Goal: Use online tool/utility

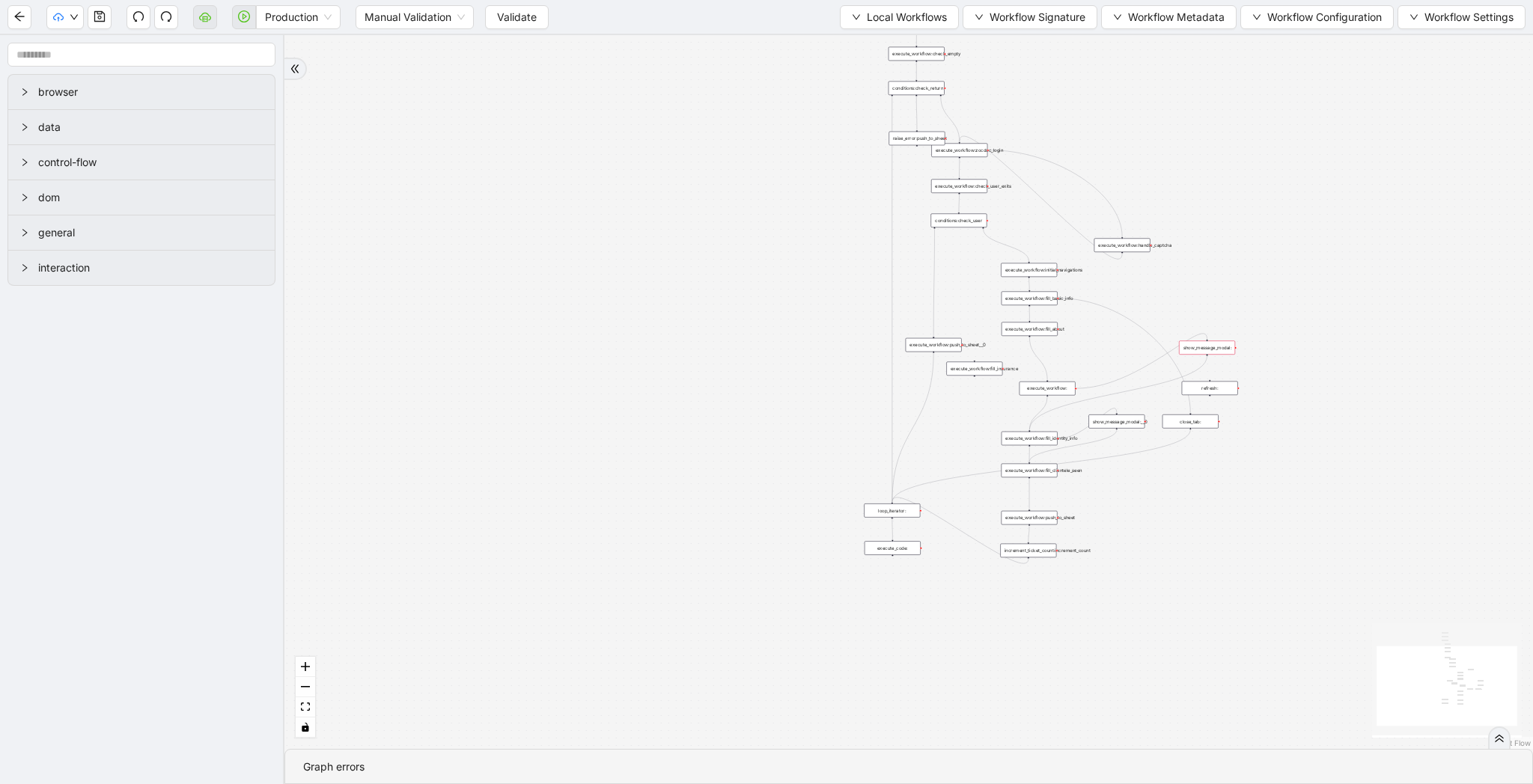
click at [508, 23] on span "Validate" at bounding box center [516, 16] width 40 height 16
click at [244, 16] on icon "play-circle" at bounding box center [244, 16] width 12 height 12
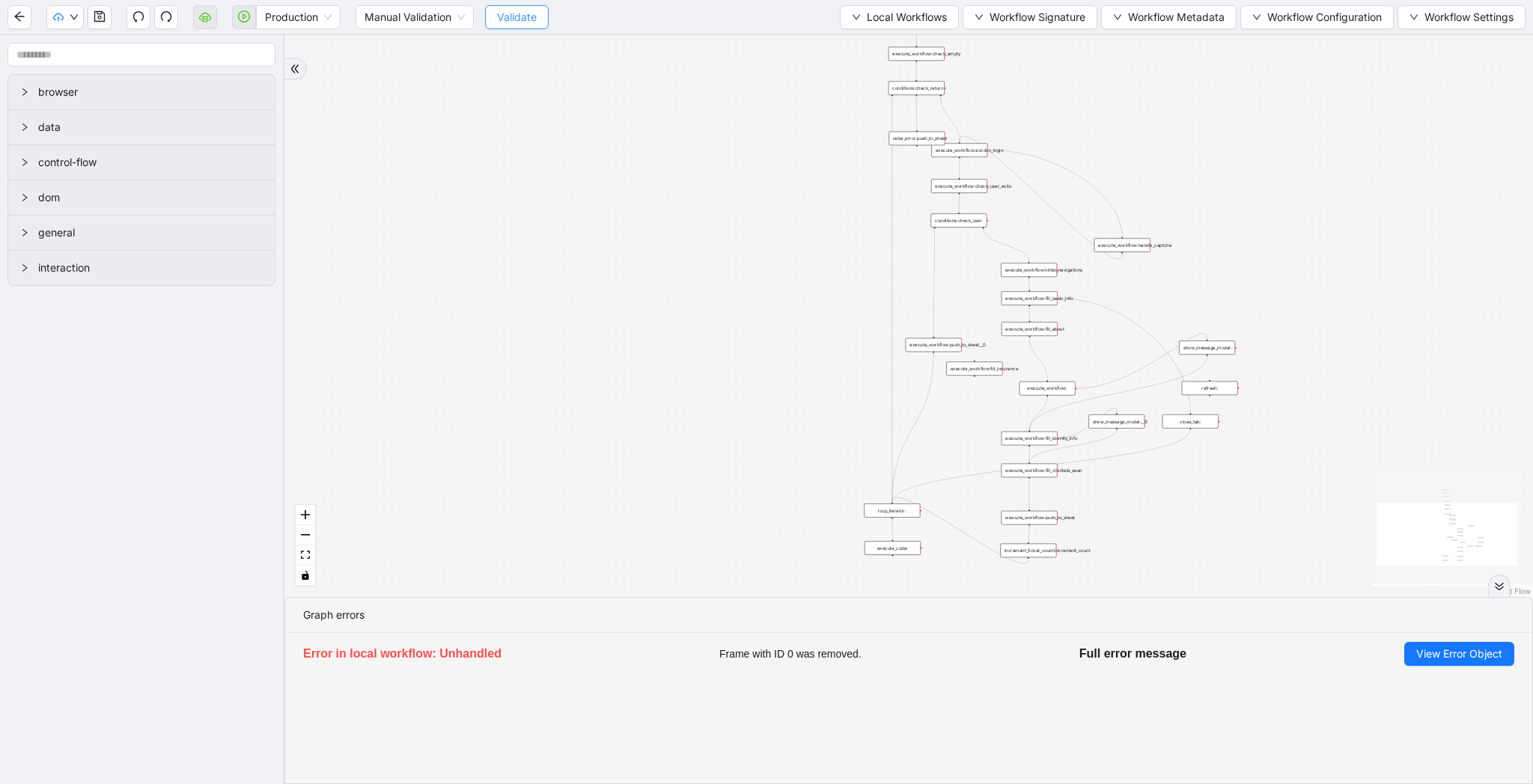
click at [516, 21] on span "Validate" at bounding box center [516, 16] width 40 height 16
click at [519, 9] on span "Validate" at bounding box center [516, 16] width 40 height 16
click at [514, 24] on span "Validate" at bounding box center [516, 16] width 40 height 16
click at [516, 19] on span "Validate" at bounding box center [516, 16] width 40 height 16
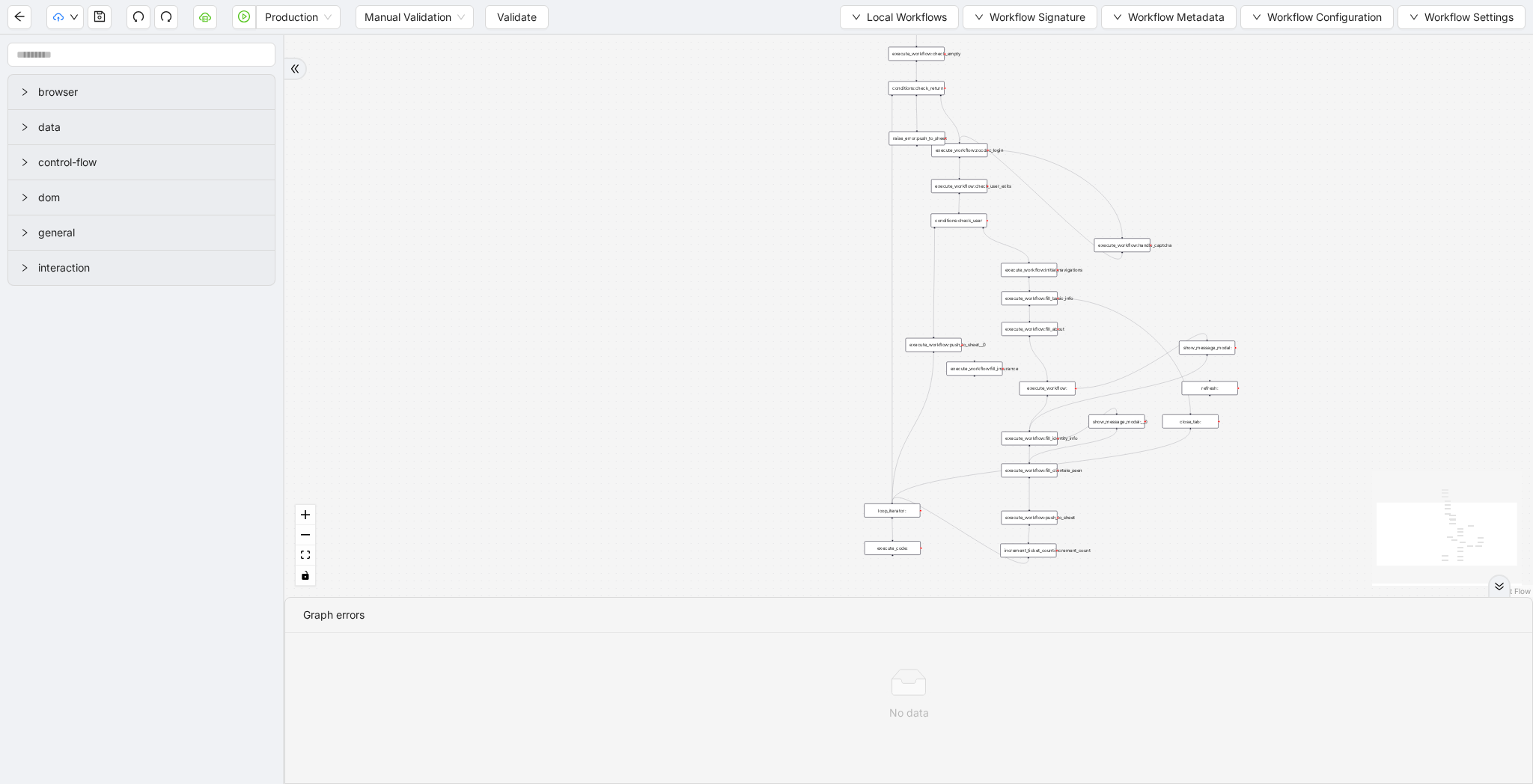
click at [516, 20] on span "Validate" at bounding box center [516, 16] width 40 height 16
click at [520, 17] on span "Validate" at bounding box center [516, 16] width 40 height 16
click at [424, 164] on div "trigger loop_data:provider_data execute_workflow:retool_data_fetch execute_work…" at bounding box center [908, 316] width 1248 height 562
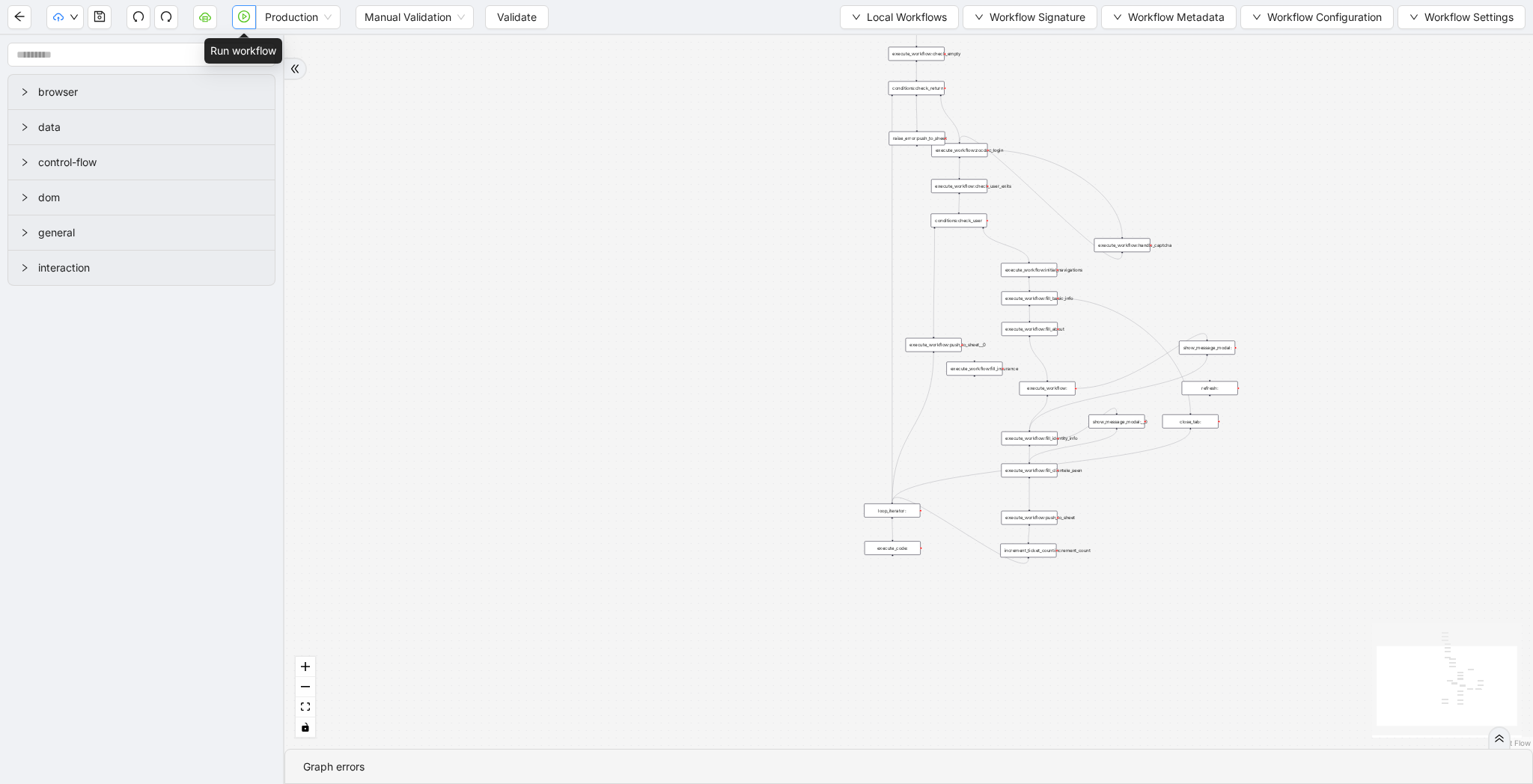
click at [244, 22] on icon "play-circle" at bounding box center [244, 16] width 12 height 12
